Goal: Navigation & Orientation: Find specific page/section

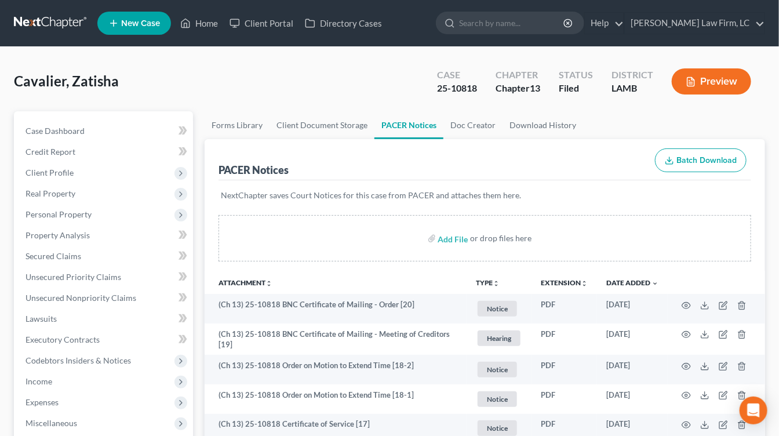
click at [55, 27] on link at bounding box center [51, 23] width 74 height 21
